Goal: Transaction & Acquisition: Register for event/course

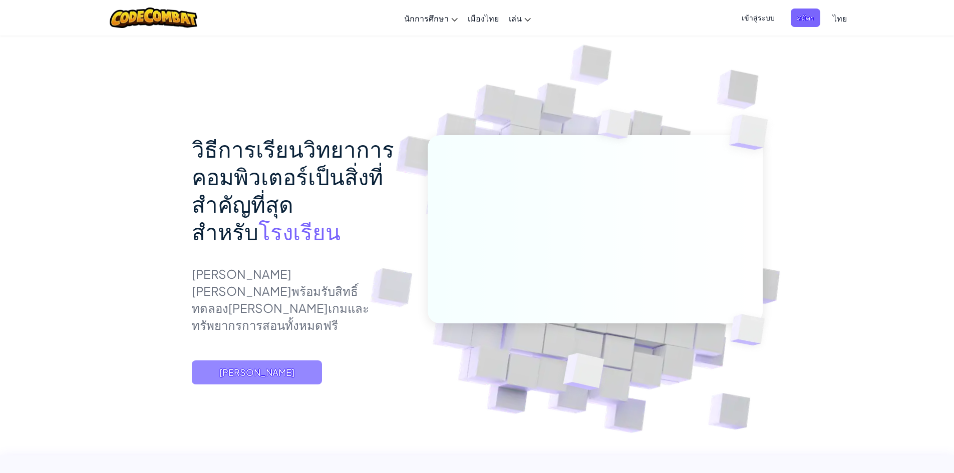
click at [275, 361] on span "[PERSON_NAME]" at bounding box center [257, 373] width 130 height 24
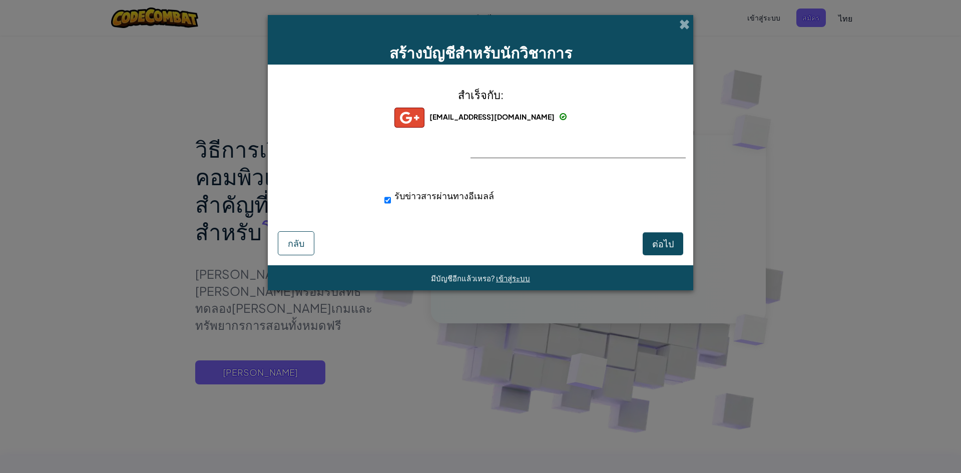
drag, startPoint x: 548, startPoint y: 154, endPoint x: 555, endPoint y: 147, distance: 10.3
click at [552, 151] on div "สำเร็จกับ: [EMAIL_ADDRESS][DOMAIN_NAME] [EMAIL_ADDRESS][DOMAIN_NAME] bluelandro…" at bounding box center [480, 152] width 401 height 155
click at [557, 147] on div "สำเร็จกับ: [EMAIL_ADDRESS][DOMAIN_NAME] [EMAIL_ADDRESS][DOMAIN_NAME] bluelandro…" at bounding box center [480, 152] width 401 height 155
click at [652, 235] on button "ต่อไป" at bounding box center [663, 243] width 41 height 23
select select "[GEOGRAPHIC_DATA]"
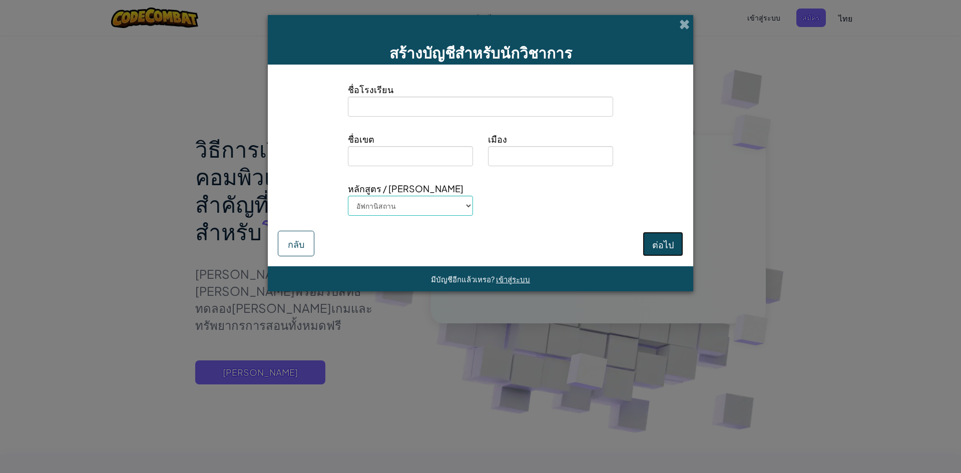
click at [654, 238] on font "ต่อไป" at bounding box center [663, 244] width 22 height 12
click at [443, 159] on input at bounding box center [410, 156] width 125 height 20
type input "ladkabang"
click at [588, 166] on input at bounding box center [550, 156] width 125 height 20
type input "[GEOGRAPHIC_DATA]"
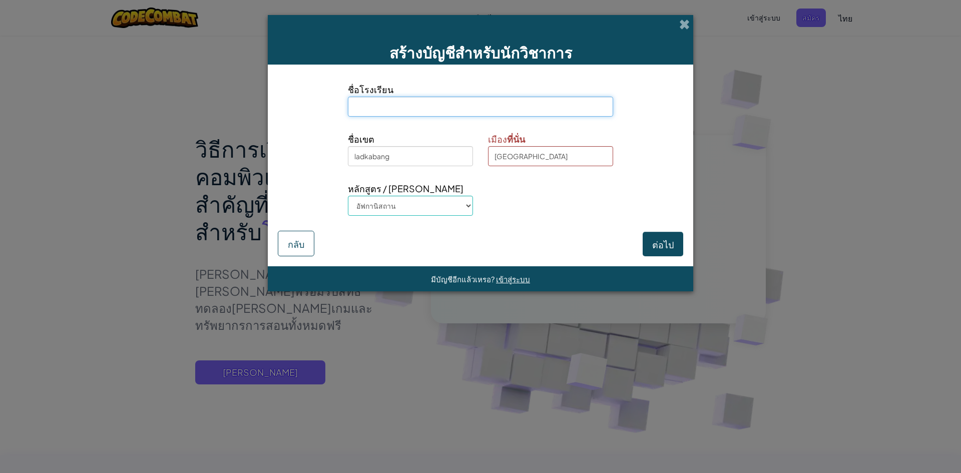
type input "do not have"
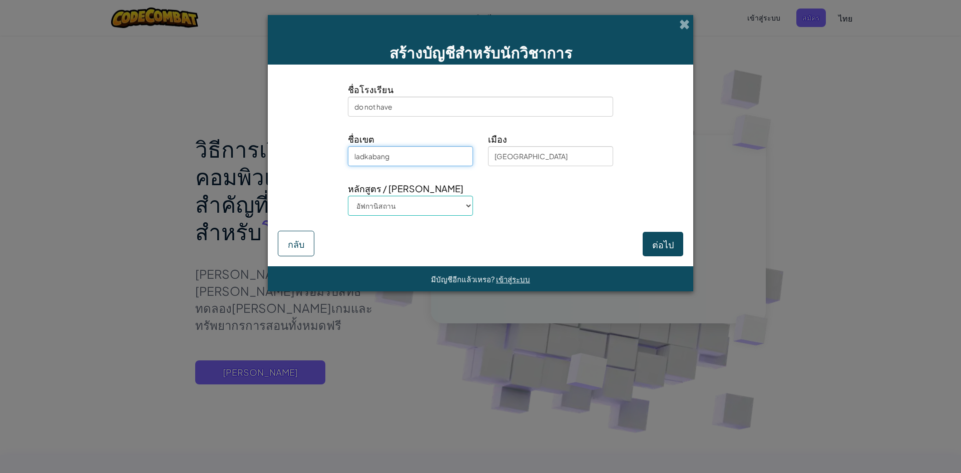
click at [432, 165] on input "ladkabang" at bounding box center [410, 156] width 125 height 20
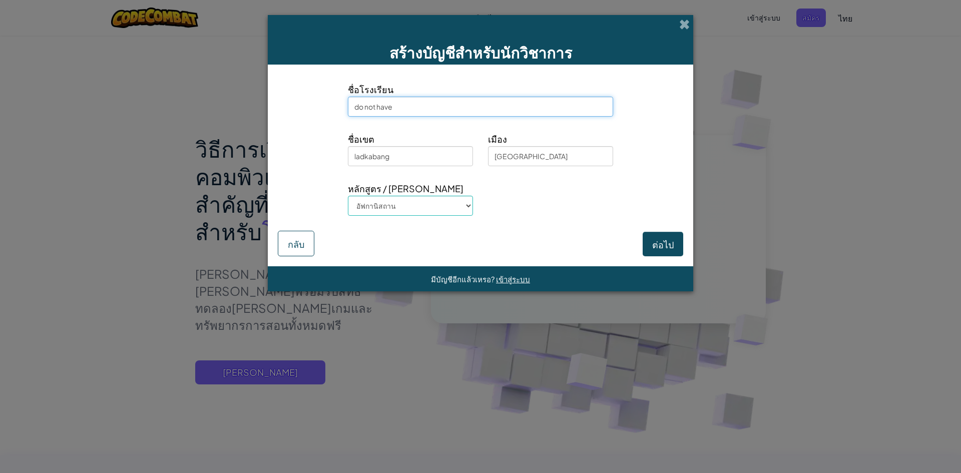
click at [467, 111] on input "do not have" at bounding box center [480, 107] width 265 height 20
click at [487, 201] on div "หลักสูตร / [PERSON_NAME] อัฟกานิสถาน หมู่เกาะ[PERSON_NAME]ด์ แอลเบเนีย แอลจีเรี…" at bounding box center [480, 202] width 421 height 42
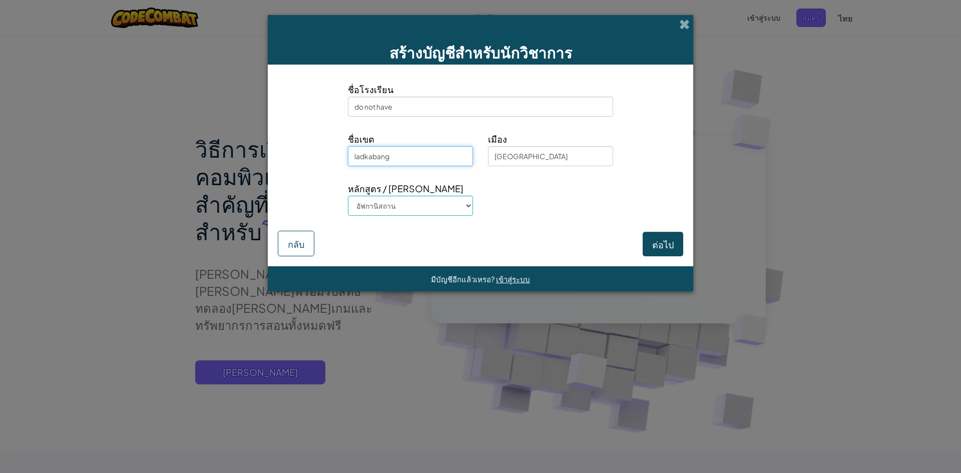
click at [415, 156] on input "ladkabang" at bounding box center [410, 156] width 125 height 20
type input "l"
type input "lat krabang"
click at [658, 244] on font "ต่อไป" at bounding box center [663, 245] width 22 height 12
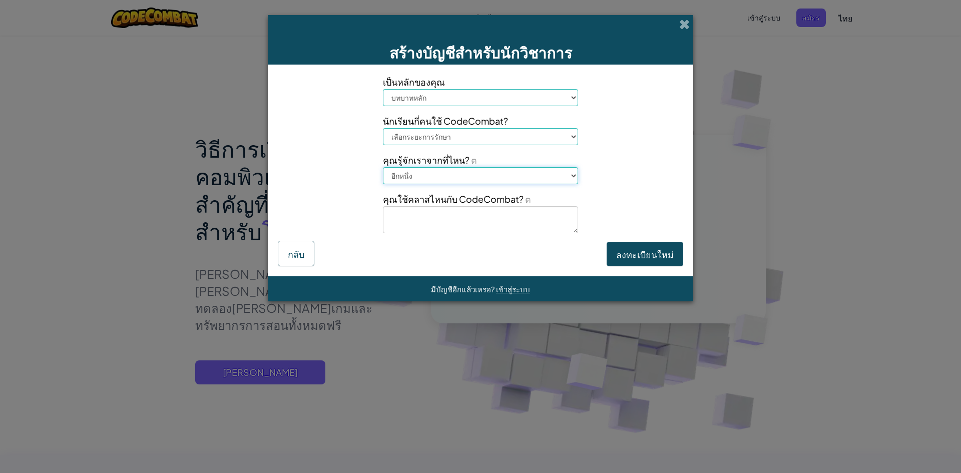
click at [487, 173] on select "อีกหนึ่ง การประชุม ([PERSON_NAME] ISTE) [DOMAIN_NAME][URL] ชาวยิว ตอนนั้น นักเร…" at bounding box center [480, 175] width 195 height 17
select select "Google"
click at [383, 167] on select "อีกหนึ่ง การประชุม ([PERSON_NAME] ISTE) [DOMAIN_NAME][URL] ชาวยิว ตอนนั้น นักเร…" at bounding box center [480, 175] width 195 height 17
click at [511, 137] on select "เลือกระยะการรักษา 1-10 11-50 [PHONE_NUMBER] [PHONE_NUMBER] 1,000+" at bounding box center [480, 136] width 195 height 17
click at [343, 194] on div "เป็นหลักของคุณ บทบาทหลัก อาจารย์ใหญ่ แม่ เจ้าหน้าที่[PERSON_NAME]งานด้านเทคโนโล…" at bounding box center [480, 158] width 421 height 166
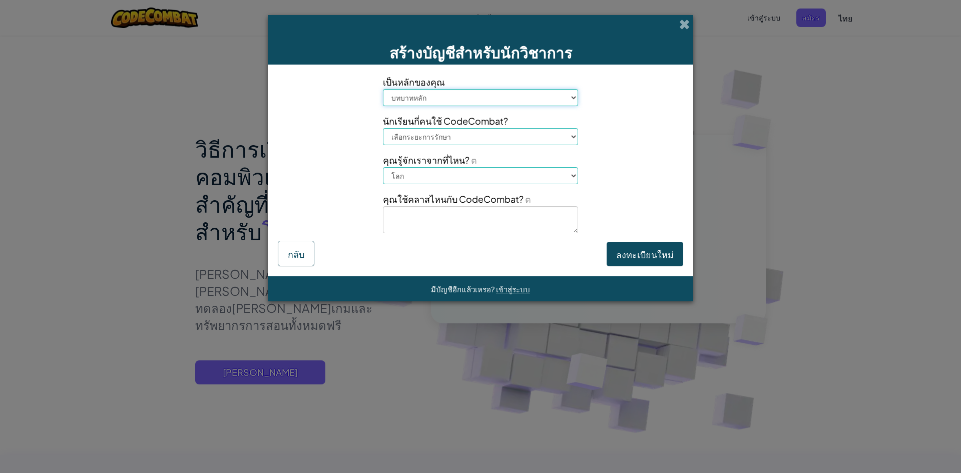
click at [484, 98] on select "บทบาทหลัก อาจารย์ใหญ่ แม่ เจ้าหน้าที่[PERSON_NAME]งานด้านเทคโนโลยี ชาวยิว ผู้เช…" at bounding box center [480, 97] width 195 height 17
click at [353, 151] on div "เป็นหลักของคุณ บทบาทหลัก อาจารย์ใหญ่ แม่ เจ้าหน้าที่[PERSON_NAME]งานด้านเทคโนโล…" at bounding box center [480, 158] width 421 height 166
click at [474, 82] on span "เป็นหลักของคุณ" at bounding box center [480, 82] width 195 height 15
click at [469, 96] on select "บทบาทหลัก อาจารย์ใหญ่ แม่ เจ้าหน้าที่[PERSON_NAME]งานด้านเทคโนโลยี ชาวยิว ผู้เช…" at bounding box center [480, 97] width 195 height 17
click at [334, 221] on div "เป็นหลักของคุณ บทบาทหลัก อาจารย์ใหญ่ แม่ เจ้าหน้าที่[PERSON_NAME]งานด้านเทคโนโล…" at bounding box center [480, 158] width 421 height 166
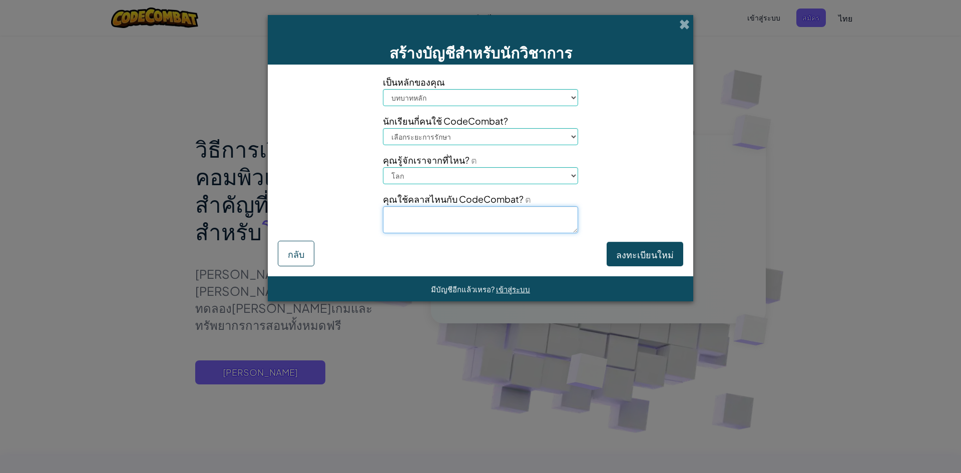
click at [552, 226] on textarea at bounding box center [480, 219] width 195 height 27
click at [621, 247] on button "ลงทะเบียนใหม่" at bounding box center [645, 254] width 77 height 25
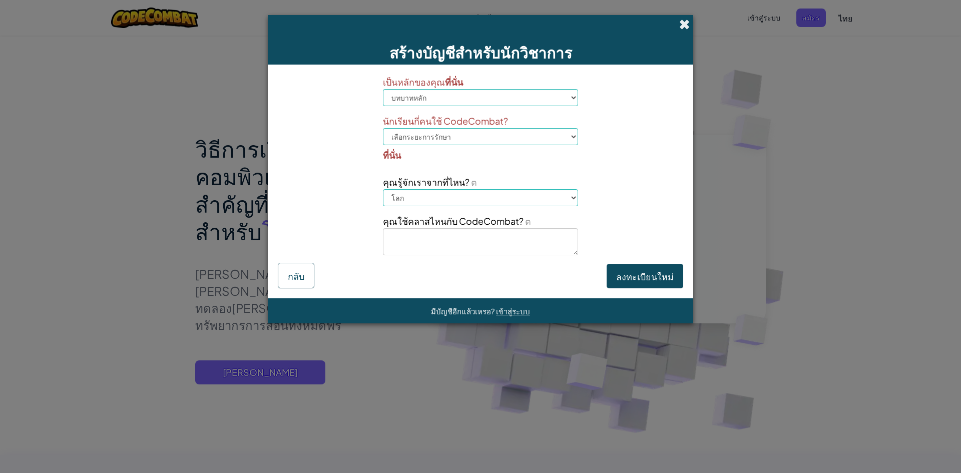
click at [687, 23] on span at bounding box center [685, 24] width 11 height 11
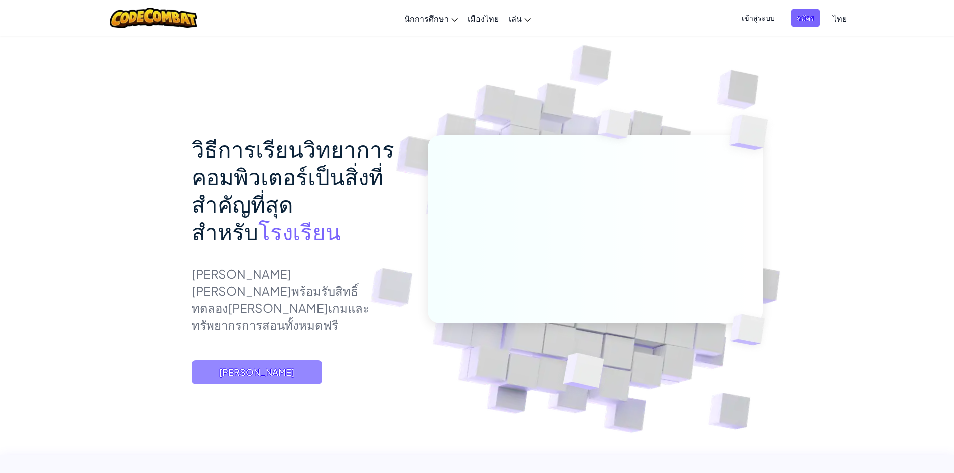
click at [292, 361] on span "[PERSON_NAME]" at bounding box center [257, 373] width 130 height 24
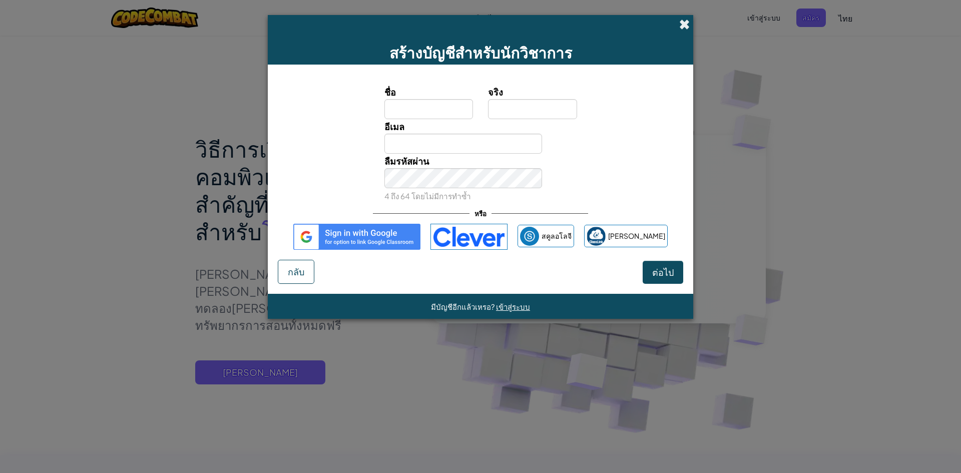
click at [690, 25] on span at bounding box center [685, 24] width 11 height 11
